Goal: Check status: Check status

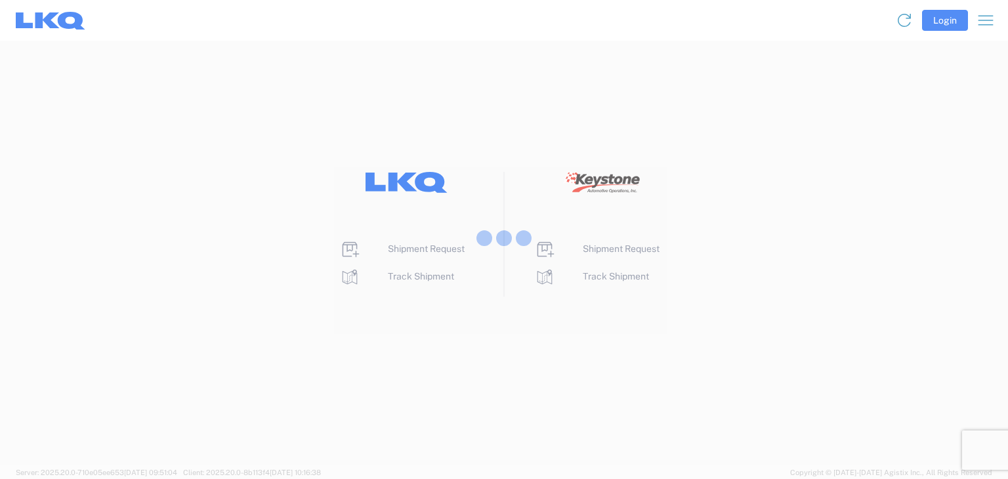
click at [945, 27] on div at bounding box center [504, 239] width 1008 height 479
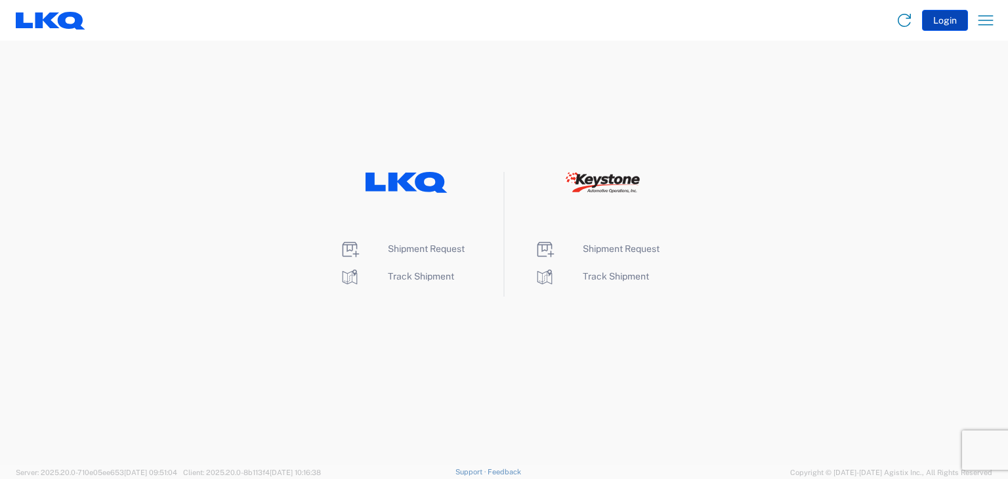
click at [943, 14] on button "Login" at bounding box center [945, 20] width 46 height 21
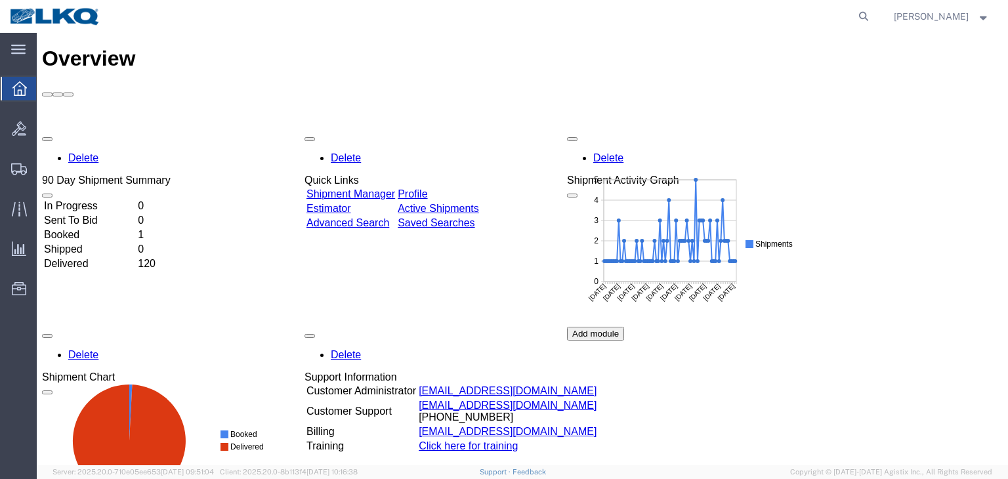
click at [84, 228] on td "Booked" at bounding box center [89, 234] width 92 height 13
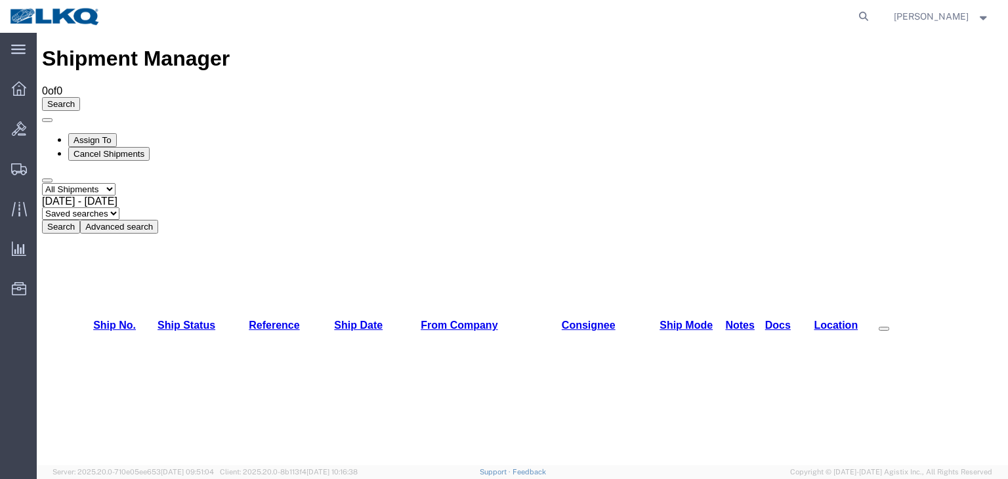
click at [117, 195] on b at bounding box center [117, 200] width 0 height 11
click at [80, 220] on button "Search" at bounding box center [61, 227] width 38 height 14
